Goal: Contribute content: Contribute content

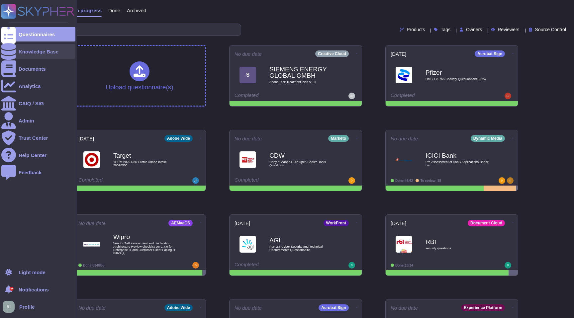
click at [15, 50] on div at bounding box center [8, 51] width 15 height 15
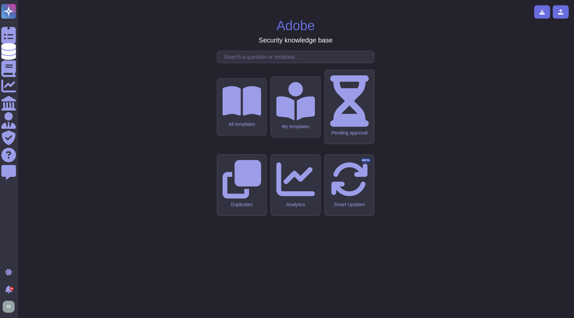
click at [258, 63] on input "text" at bounding box center [297, 57] width 153 height 12
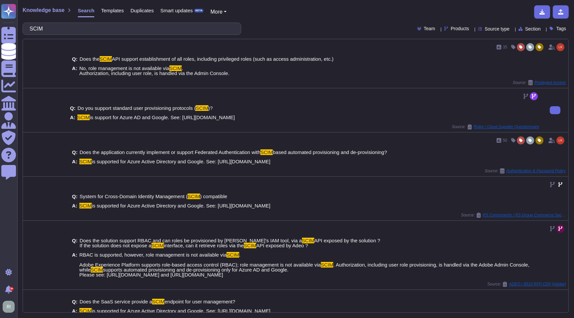
type input "SCIM"
drag, startPoint x: 287, startPoint y: 118, endPoint x: 82, endPoint y: 116, distance: 204.6
click at [78, 116] on div "A: SCIM is support for Azure AD and Google. See: [URL][DOMAIN_NAME]" at bounding box center [304, 117] width 469 height 5
click at [333, 117] on div "A: SCIM is support for Azure AD and Google. See: [URL][DOMAIN_NAME]" at bounding box center [304, 117] width 469 height 5
drag, startPoint x: 327, startPoint y: 116, endPoint x: 176, endPoint y: 117, distance: 151.1
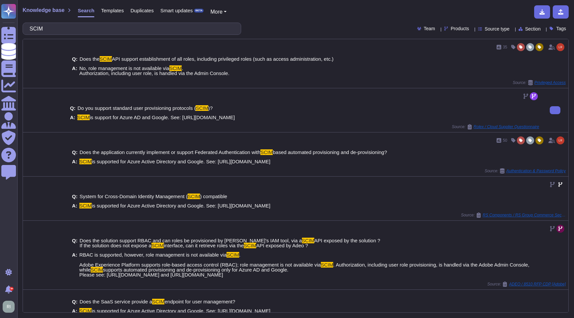
click at [174, 117] on div "A: SCIM is support for Azure AD and Google. See: [URL][DOMAIN_NAME]" at bounding box center [304, 117] width 469 height 5
copy span "See: [URL][DOMAIN_NAME]"
drag, startPoint x: 264, startPoint y: 124, endPoint x: 270, endPoint y: 122, distance: 6.9
click at [264, 124] on div "Source: Rolex / Cloud Supplier Questionnaire" at bounding box center [304, 126] width 469 height 5
drag, startPoint x: 307, startPoint y: 118, endPoint x: 78, endPoint y: 117, distance: 228.9
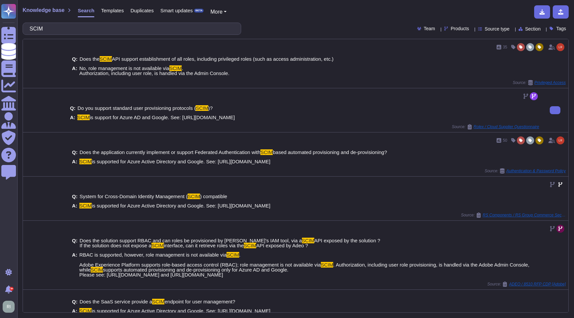
click at [78, 117] on div "A: SCIM is support for Azure AD and Google. See: [URL][DOMAIN_NAME]" at bounding box center [304, 117] width 469 height 5
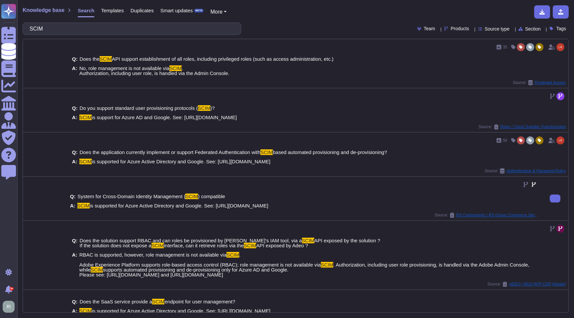
copy span "SCIM is support for Azure AD and Google. See: [URL][DOMAIN_NAME]"
click at [115, 11] on span "Templates" at bounding box center [112, 10] width 23 height 5
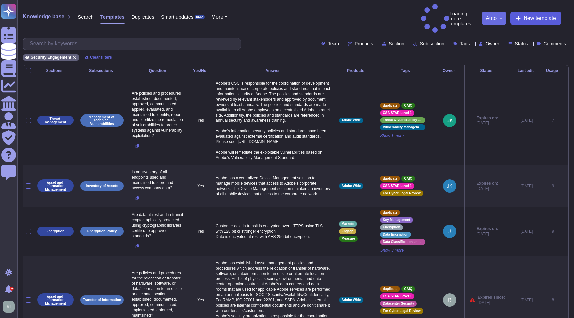
click at [532, 16] on span "New template" at bounding box center [540, 18] width 33 height 5
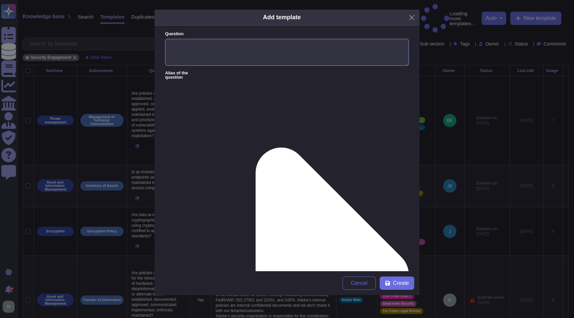
click at [193, 52] on textarea "Question" at bounding box center [287, 52] width 244 height 27
paste textarea "Are there any user information stored in your database and are the credentials …"
type textarea "Are there any user information stored in your database and are the credentials …"
drag, startPoint x: 266, startPoint y: 94, endPoint x: 271, endPoint y: 100, distance: 7.8
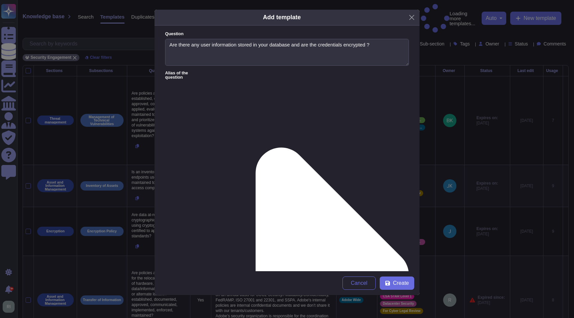
paste textarea "Where applicable, all identity data is stored encrypted at rest, using AES 256.…"
type textarea "Where applicable, all identity data is stored encrypted at rest, using AES 256.…"
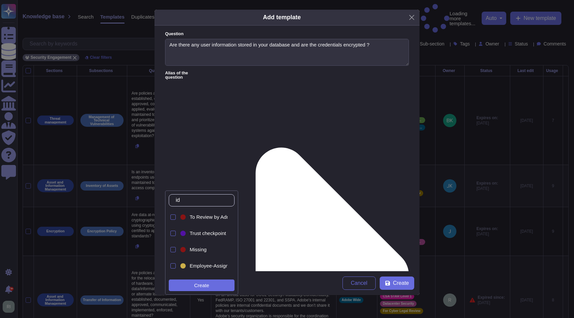
type input "i"
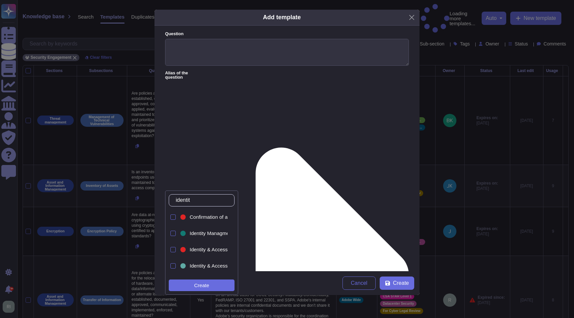
type input "identity"
click at [170, 232] on div at bounding box center [172, 233] width 5 height 5
click at [174, 252] on div at bounding box center [172, 249] width 5 height 5
click at [170, 263] on div at bounding box center [172, 266] width 7 height 15
drag, startPoint x: 202, startPoint y: 198, endPoint x: 163, endPoint y: 197, distance: 38.9
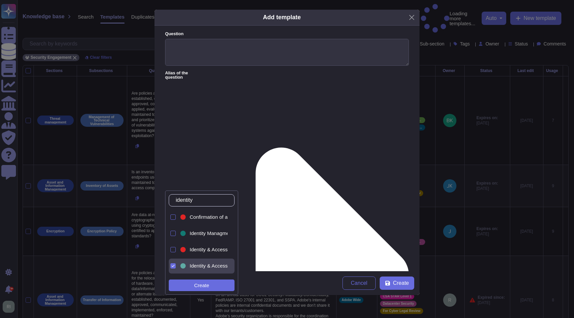
click at [163, 197] on body "Questionnaires Knowledge Base Documents Analytics CAIQ / SIG Admin Trust Center…" at bounding box center [287, 285] width 574 height 571
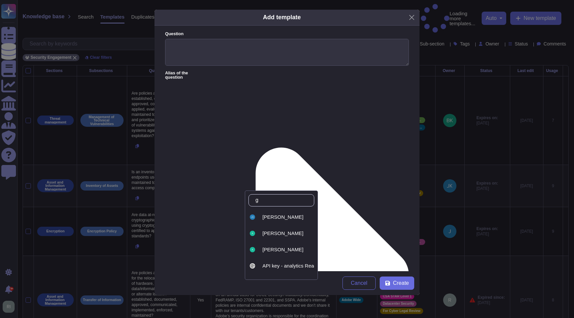
type input "ge"
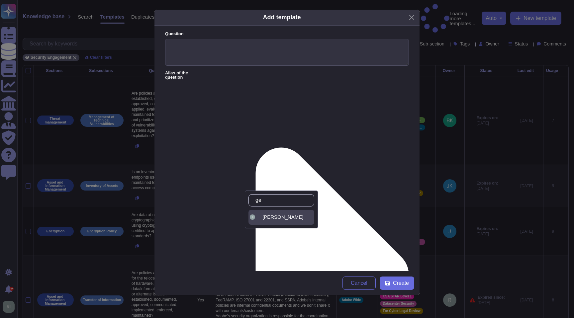
click at [289, 219] on span "[PERSON_NAME]" at bounding box center [282, 217] width 41 height 6
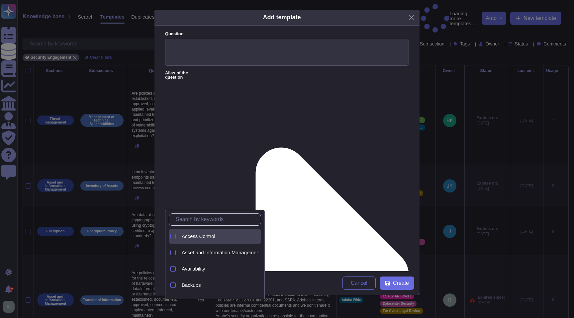
click at [171, 238] on div at bounding box center [172, 236] width 5 height 5
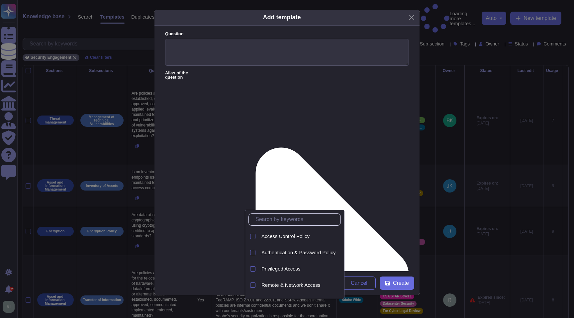
click at [247, 261] on div "Access Control Policy Authentication & Password Policy Privileged Access Remote…" at bounding box center [295, 254] width 100 height 89
click at [249, 253] on div at bounding box center [251, 252] width 7 height 15
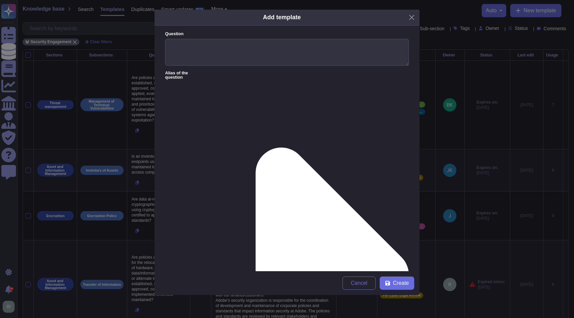
paste textarea "Where applicable, all identity data is stored encrypted at rest, using AES 256.…"
type textarea "Where applicable, all identity data is stored encrypted at rest, using AES 256.…"
click at [217, 51] on textarea "Question" at bounding box center [287, 52] width 244 height 27
paste textarea "Are there any user information stored in your database and are the credentials …"
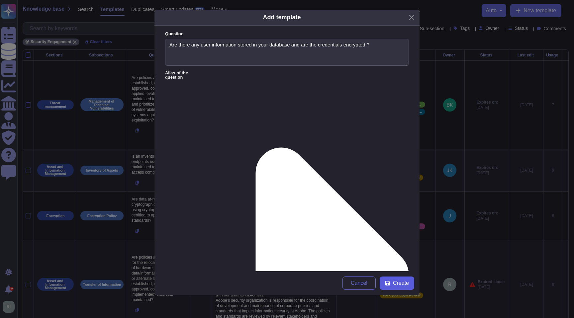
type textarea "Are there any user information stored in your database and are the credentials …"
click at [401, 284] on span "Create" at bounding box center [401, 283] width 16 height 5
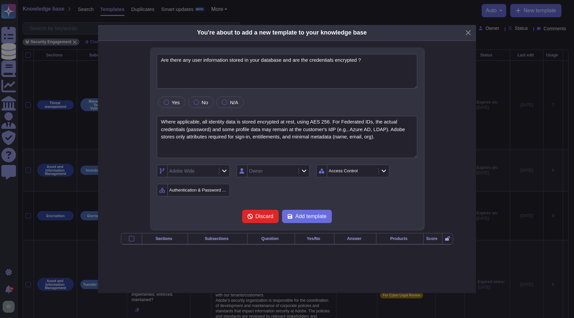
type textarea "Are there any user information stored in your database and are the credentials …"
type textarea "Where applicable, all identity data is stored encrypted at rest, using AES 256.…"
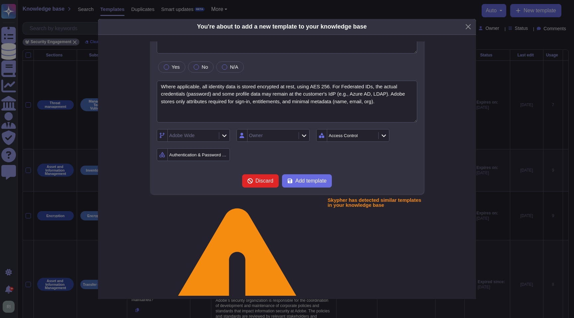
scroll to position [34, 0]
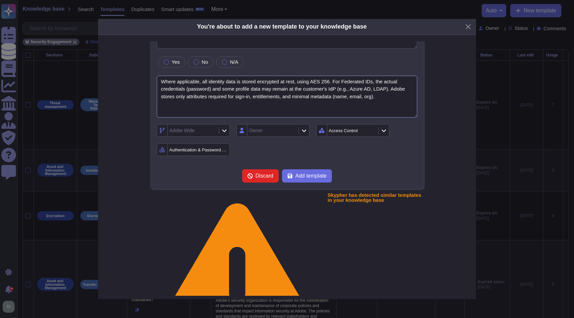
drag, startPoint x: 381, startPoint y: 98, endPoint x: 102, endPoint y: 73, distance: 280.1
click at [101, 73] on div "Are there any user information stored in your database and are the credentials …" at bounding box center [287, 167] width 378 height 264
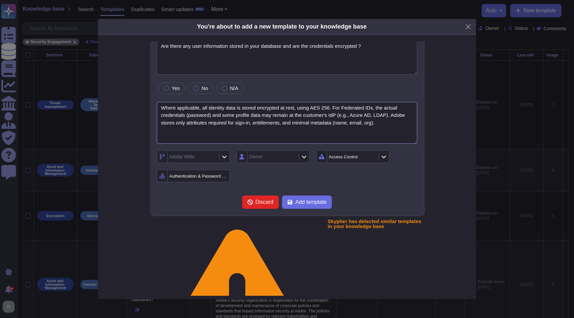
scroll to position [0, 0]
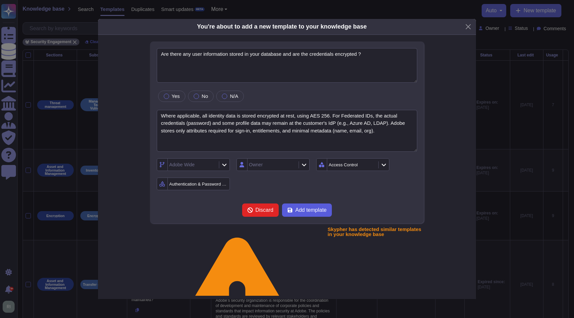
click at [318, 211] on span "Add template" at bounding box center [310, 210] width 31 height 5
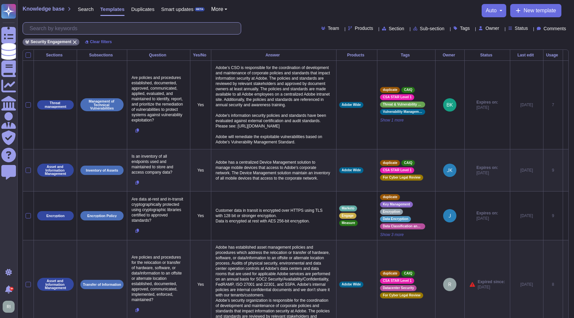
click at [111, 31] on input "text" at bounding box center [133, 29] width 215 height 12
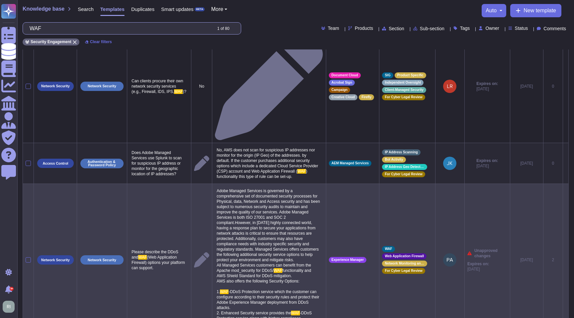
scroll to position [557, 0]
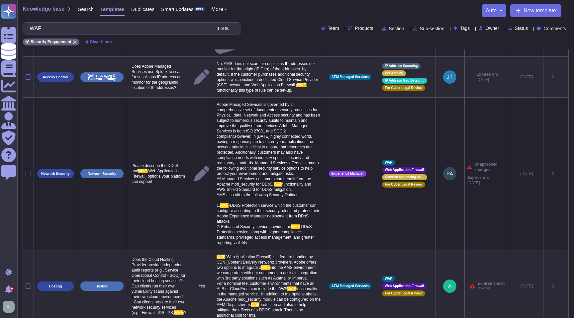
type input "WAF"
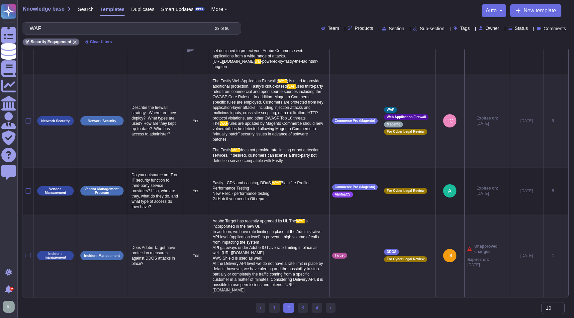
scroll to position [724, 0]
click at [304, 306] on link "3" at bounding box center [303, 308] width 11 height 10
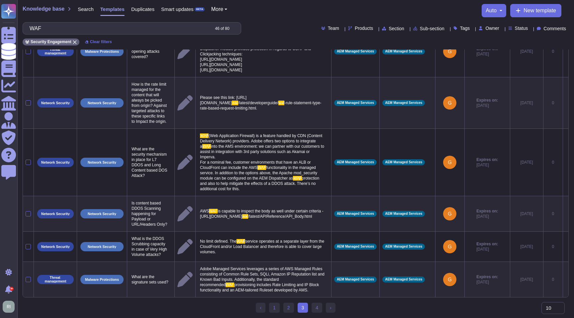
scroll to position [517, 0]
click at [317, 308] on link "4" at bounding box center [317, 308] width 11 height 10
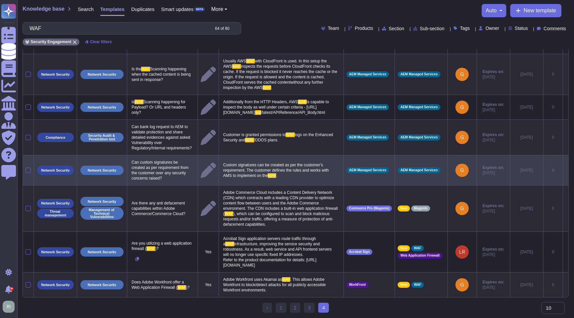
scroll to position [63, 0]
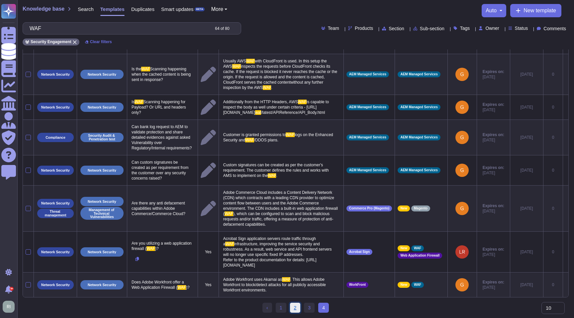
click at [293, 309] on link "2" at bounding box center [295, 308] width 11 height 10
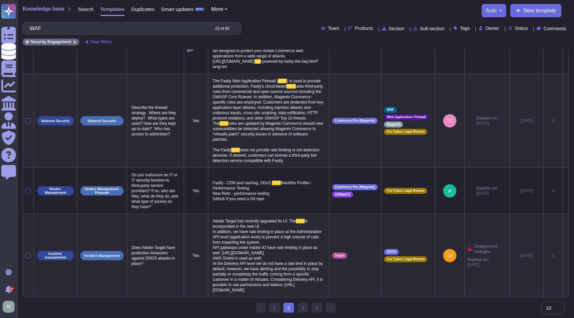
scroll to position [724, 0]
click at [300, 307] on link "3" at bounding box center [303, 308] width 11 height 10
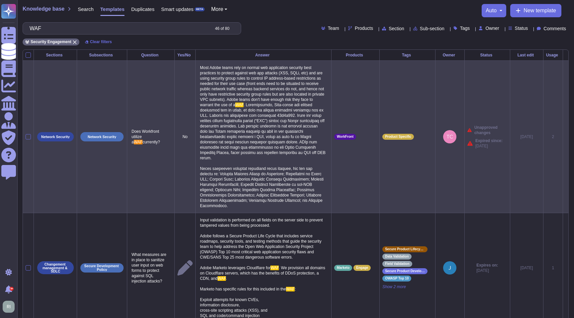
scroll to position [0, 0]
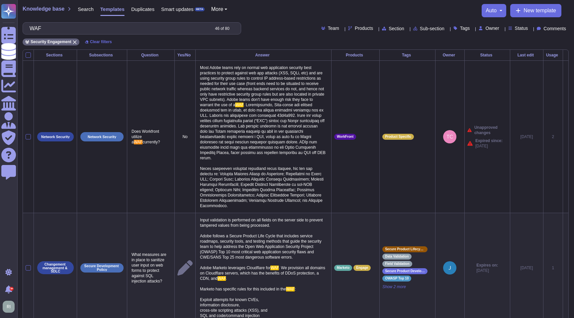
click at [78, 10] on span "Search" at bounding box center [86, 9] width 16 height 5
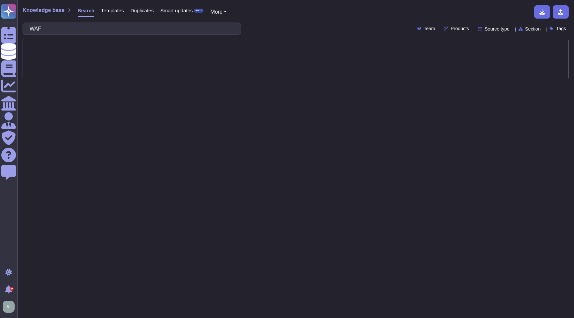
type input "WAF"
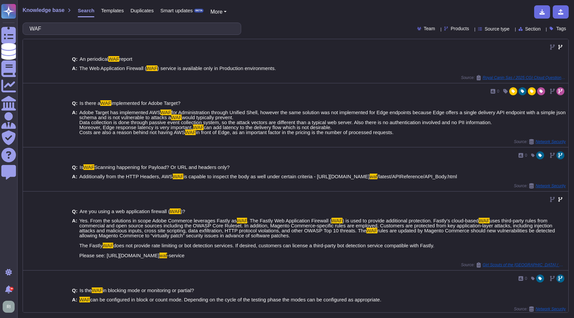
click at [119, 14] on div "Templates" at bounding box center [108, 11] width 29 height 13
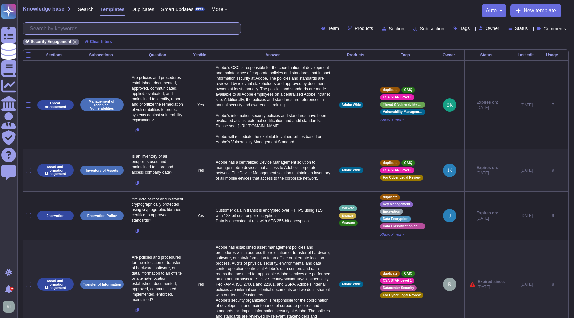
click at [123, 27] on input "text" at bounding box center [133, 29] width 215 height 12
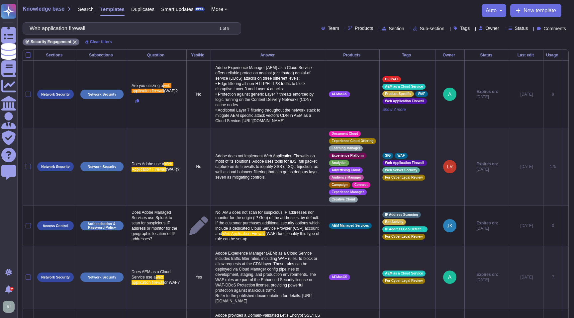
type input "Web application firewall"
click at [355, 30] on span "Products" at bounding box center [364, 28] width 18 height 5
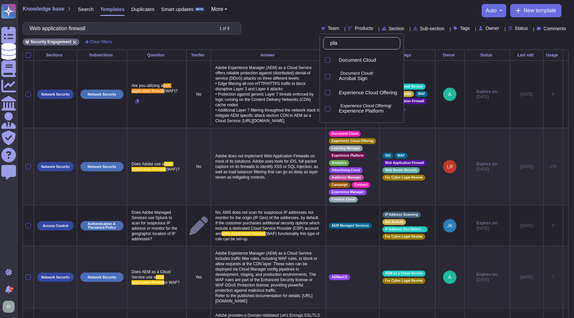
type input "plat"
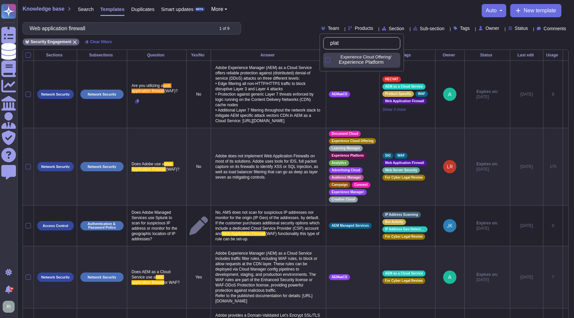
click at [326, 59] on div at bounding box center [327, 59] width 5 height 5
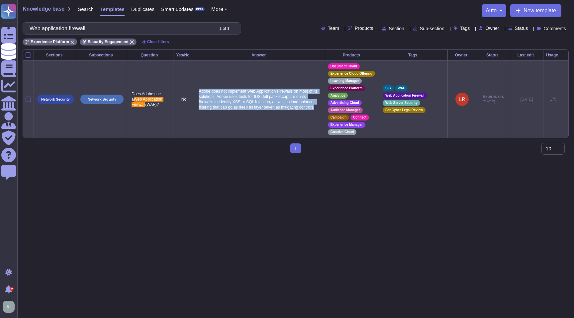
drag, startPoint x: 195, startPoint y: 86, endPoint x: 255, endPoint y: 114, distance: 65.7
click at [255, 114] on td "Adobe does not implement Web Application Firewalls on most of its solutions. Ad…" at bounding box center [259, 98] width 131 height 77
copy p "Adobe does not implement Web Application Firewalls on most of its solutions. Ad…"
